Goal: Task Accomplishment & Management: Manage account settings

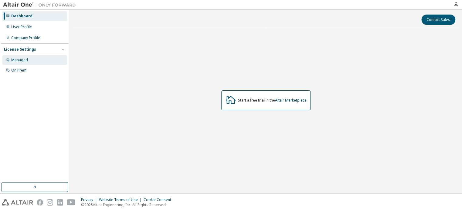
click at [37, 62] on div "Managed" at bounding box center [34, 60] width 65 height 10
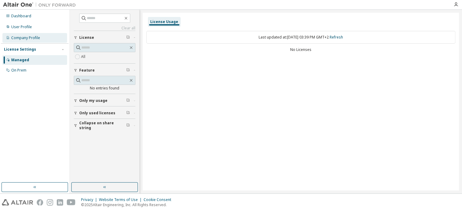
click at [24, 39] on div "Company Profile" at bounding box center [25, 37] width 29 height 5
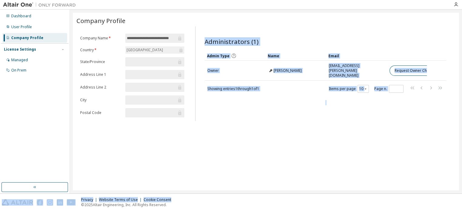
drag, startPoint x: 195, startPoint y: 190, endPoint x: 294, endPoint y: 197, distance: 99.1
click at [294, 190] on div "**********" at bounding box center [266, 102] width 386 height 178
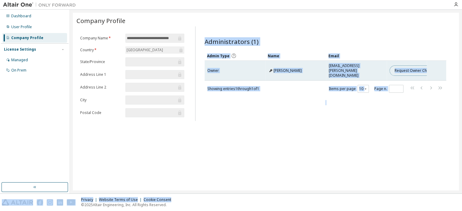
click at [419, 66] on button "Request Owner Change" at bounding box center [414, 71] width 51 height 10
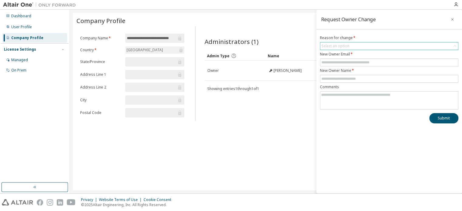
click at [352, 45] on div "Select an option" at bounding box center [389, 45] width 138 height 7
click at [348, 59] on span at bounding box center [389, 63] width 138 height 8
click at [350, 62] on input "text" at bounding box center [388, 62] width 135 height 5
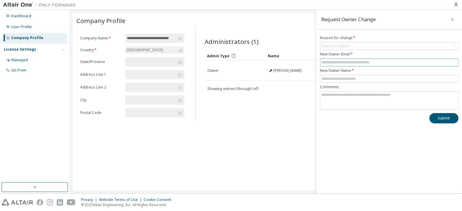
click at [350, 62] on input "text" at bounding box center [388, 62] width 135 height 5
click at [349, 78] on input "text" at bounding box center [388, 78] width 135 height 5
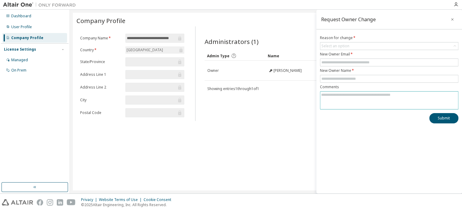
click at [349, 101] on textarea at bounding box center [389, 100] width 138 height 16
click at [349, 101] on textarea "To enrich screen reader interactions, please activate Accessibility in Grammarl…" at bounding box center [389, 100] width 138 height 16
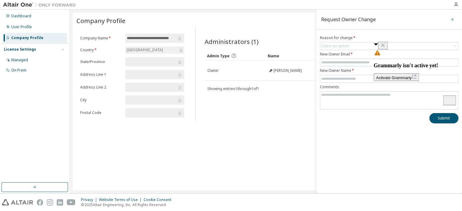
click at [454, 18] on button "button" at bounding box center [452, 20] width 10 height 10
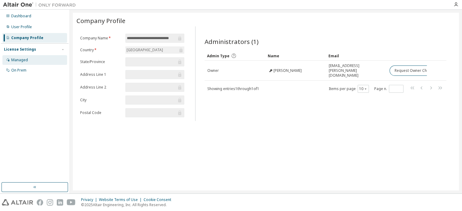
click at [6, 60] on div "Managed" at bounding box center [34, 60] width 65 height 10
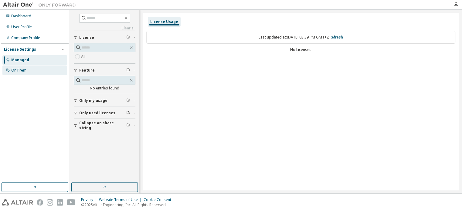
click at [22, 72] on div "On Prem" at bounding box center [18, 70] width 15 height 5
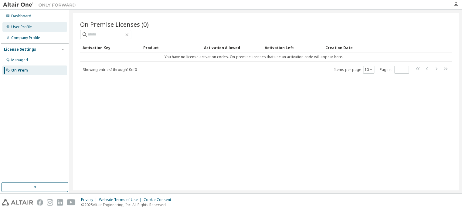
click at [33, 24] on div "User Profile" at bounding box center [34, 27] width 65 height 10
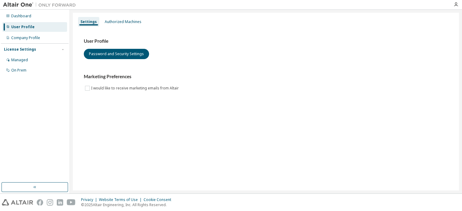
click at [112, 29] on div "User Profile Password and Security Settings Marketing Preferences I would like …" at bounding box center [265, 68] width 378 height 83
click at [113, 20] on div "Authorized Machines" at bounding box center [123, 21] width 37 height 5
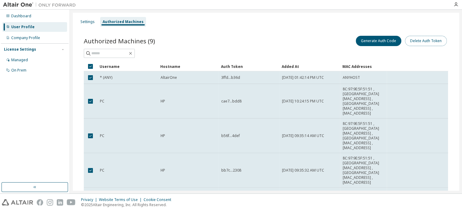
click at [418, 41] on button "Delete Auth Token" at bounding box center [426, 41] width 42 height 10
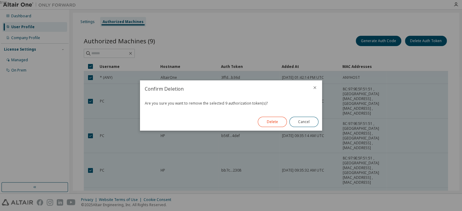
click at [265, 123] on button "Delete" at bounding box center [271, 122] width 29 height 10
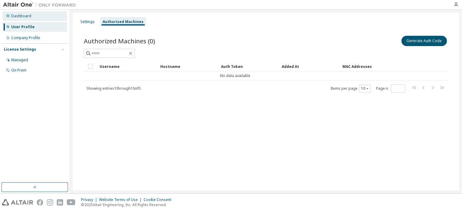
click at [30, 20] on div "Dashboard" at bounding box center [34, 16] width 65 height 10
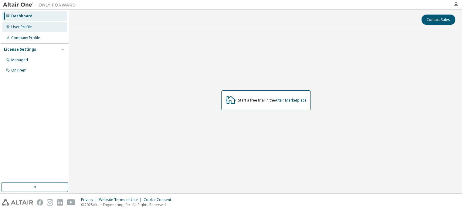
click at [33, 29] on div "User Profile" at bounding box center [34, 27] width 65 height 10
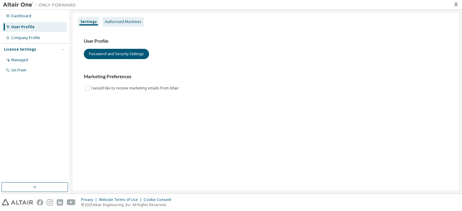
click at [120, 24] on div "Authorized Machines" at bounding box center [123, 21] width 37 height 5
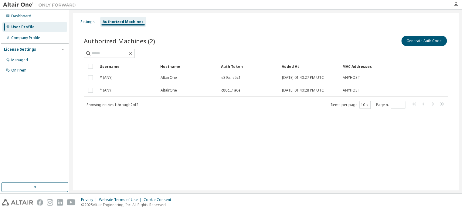
click at [106, 66] on div "Username" at bounding box center [127, 67] width 56 height 10
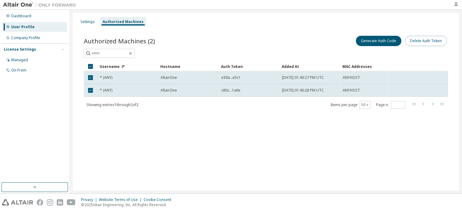
click at [411, 45] on button "Delete Auth Token" at bounding box center [426, 41] width 42 height 10
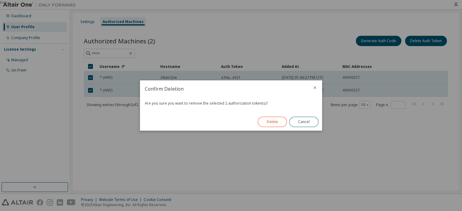
click at [271, 123] on button "Delete" at bounding box center [271, 122] width 29 height 10
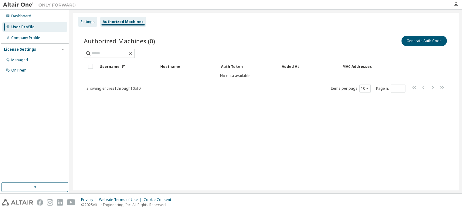
click at [85, 21] on div "Settings" at bounding box center [87, 21] width 14 height 5
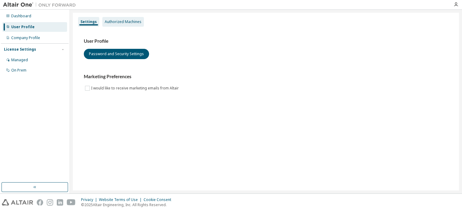
click at [105, 21] on div "Authorized Machines" at bounding box center [123, 21] width 37 height 5
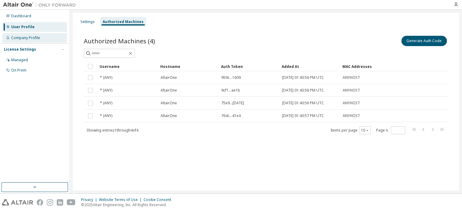
click at [40, 39] on div "Company Profile" at bounding box center [34, 38] width 65 height 10
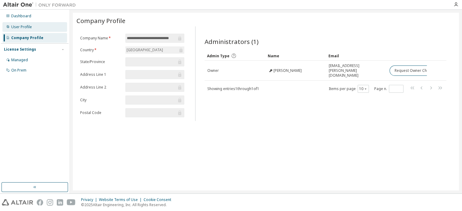
click at [35, 31] on div "User Profile" at bounding box center [34, 27] width 65 height 10
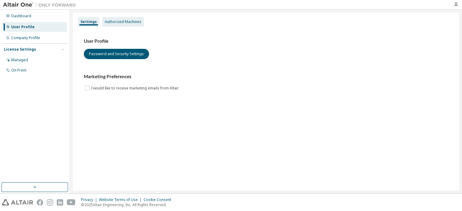
click at [130, 20] on div "Authorized Machines" at bounding box center [123, 21] width 37 height 5
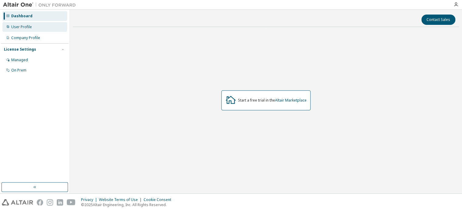
click at [23, 29] on div "User Profile" at bounding box center [21, 27] width 21 height 5
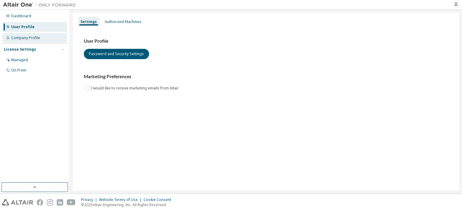
click at [25, 39] on div "Company Profile" at bounding box center [25, 37] width 29 height 5
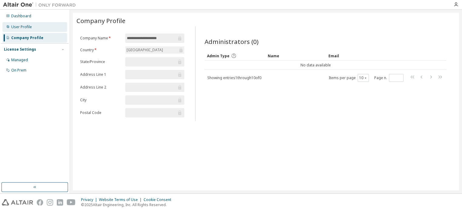
click at [24, 25] on div "User Profile" at bounding box center [21, 27] width 21 height 5
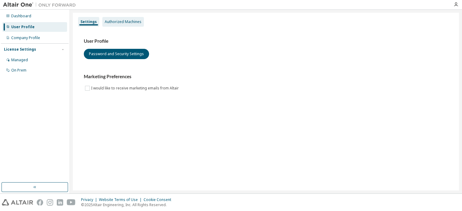
click at [118, 20] on div "Authorized Machines" at bounding box center [123, 21] width 37 height 5
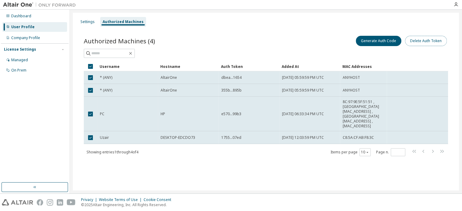
click at [425, 40] on button "Delete Auth Token" at bounding box center [426, 41] width 42 height 10
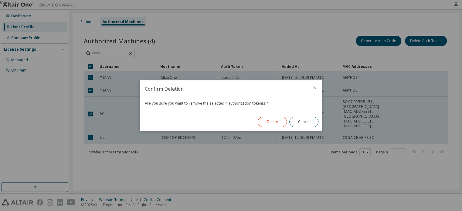
click at [277, 122] on button "Delete" at bounding box center [271, 122] width 29 height 10
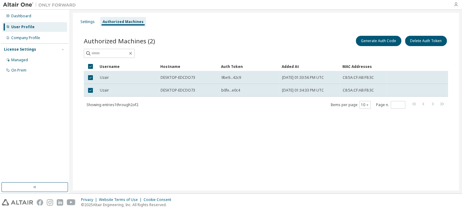
click at [457, 5] on icon "button" at bounding box center [455, 4] width 5 height 5
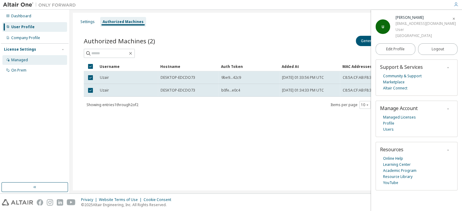
click at [28, 60] on div "Managed" at bounding box center [34, 60] width 65 height 10
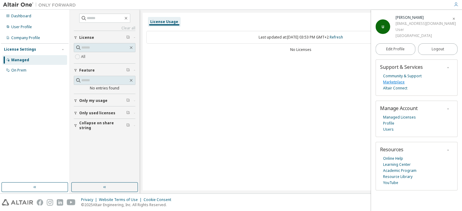
click at [393, 81] on link "Marketplace" at bounding box center [394, 82] width 22 height 6
click at [26, 29] on div "User Profile" at bounding box center [21, 27] width 21 height 5
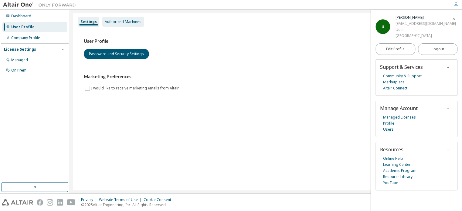
click at [134, 22] on div "Authorized Machines" at bounding box center [123, 21] width 37 height 5
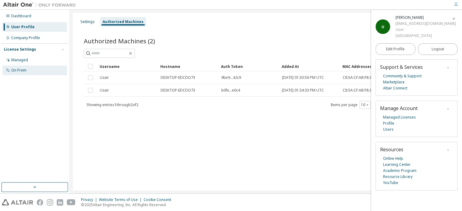
click at [20, 69] on div "On Prem" at bounding box center [18, 70] width 15 height 5
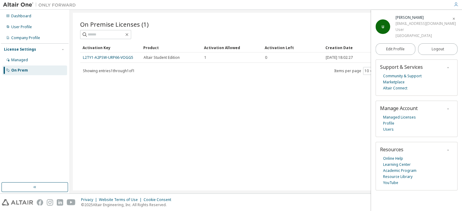
click at [139, 88] on div "On Premise Licenses (1) Clear Load Save Save As Field Operator Value Select fil…" at bounding box center [266, 102] width 386 height 178
click at [265, 103] on div "On Premise Licenses (1) Clear Load Save Save As Field Operator Value Select fil…" at bounding box center [266, 102] width 386 height 178
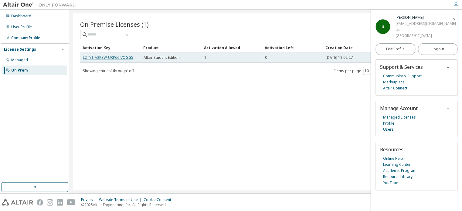
click at [126, 57] on link "L2TY1-A2PSW-URP66-VOGG5" at bounding box center [108, 57] width 50 height 5
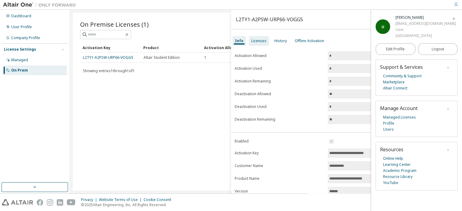
click at [263, 44] on div "Licenses" at bounding box center [259, 41] width 20 height 10
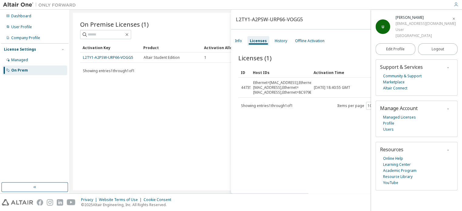
click at [291, 121] on div "Licenses (1) Clear Load Save Save As Field Operator Value Select filter Select …" at bounding box center [346, 124] width 231 height 156
click at [452, 19] on icon "button" at bounding box center [454, 19] width 4 height 4
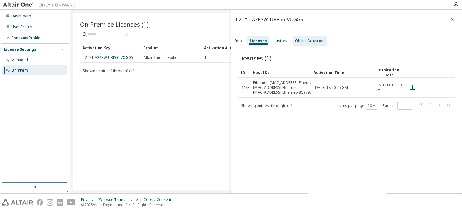
click at [304, 42] on div "Offline Activation" at bounding box center [309, 41] width 29 height 5
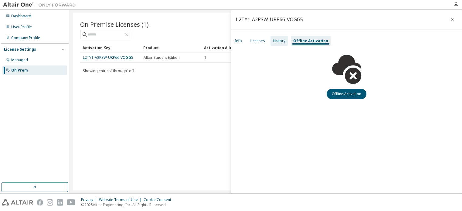
click at [275, 40] on div "History" at bounding box center [279, 41] width 12 height 5
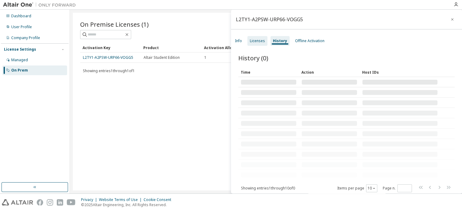
click at [264, 43] on div "Licenses" at bounding box center [257, 41] width 20 height 10
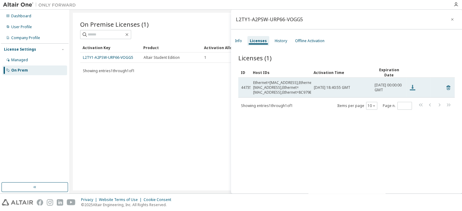
click at [411, 89] on icon at bounding box center [411, 87] width 5 height 5
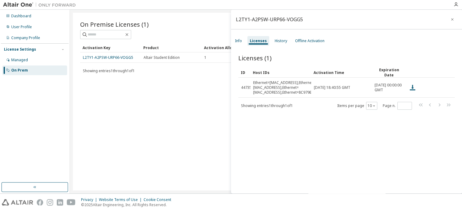
click at [452, 21] on icon "button" at bounding box center [452, 19] width 4 height 5
